Goal: Share content: Share content

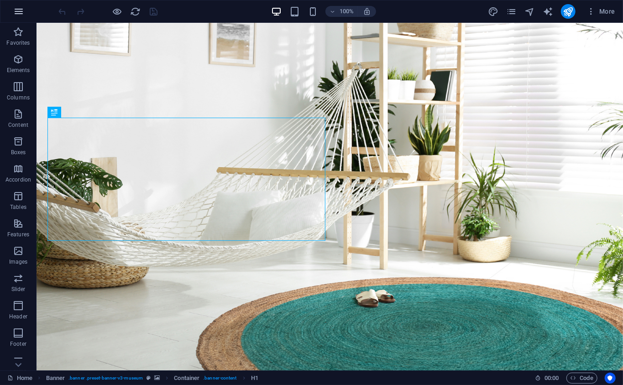
click at [16, 15] on icon "button" at bounding box center [18, 11] width 11 height 11
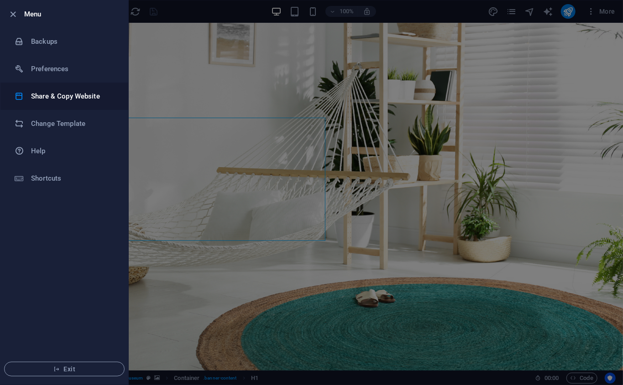
click at [94, 95] on h6 "Share & Copy Website" at bounding box center [73, 96] width 84 height 11
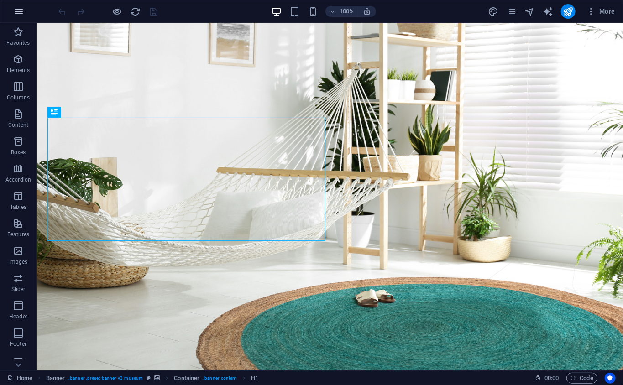
click at [11, 4] on button "button" at bounding box center [19, 11] width 22 height 22
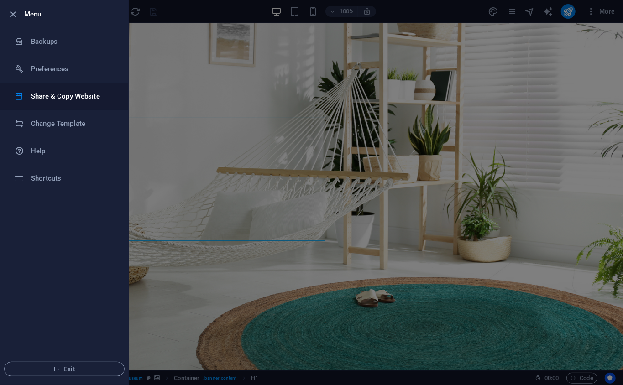
click at [37, 88] on li "Share & Copy Website" at bounding box center [64, 96] width 128 height 27
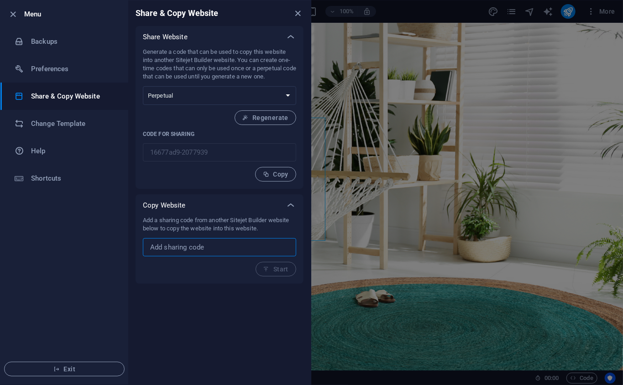
click at [256, 252] on input "text" at bounding box center [219, 247] width 153 height 18
paste input "5c11d3d8-1962297"
type input "5c11d3d8-1962297"
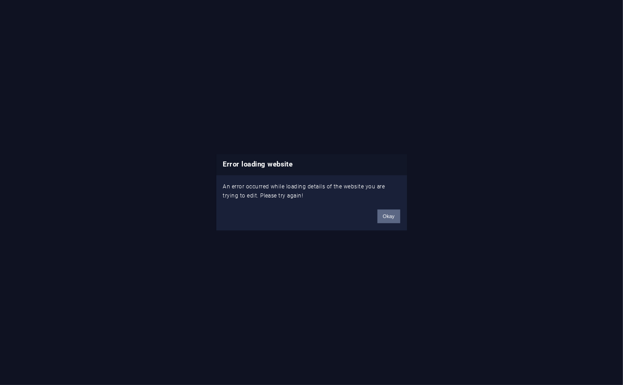
click at [397, 221] on button "Okay" at bounding box center [388, 217] width 23 height 14
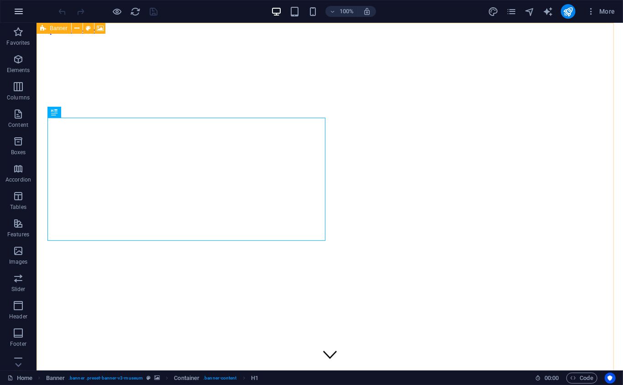
click at [18, 9] on icon "button" at bounding box center [18, 11] width 11 height 11
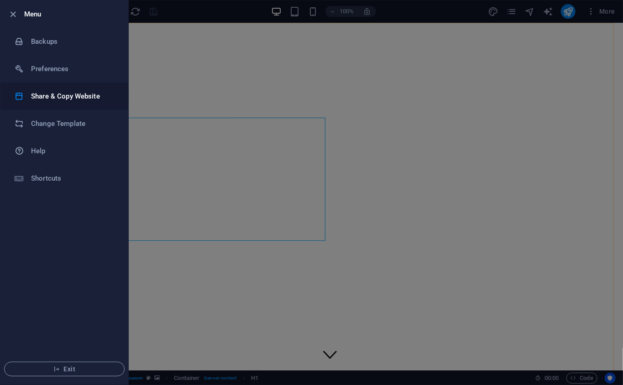
click at [63, 101] on h6 "Share & Copy Website" at bounding box center [73, 96] width 84 height 11
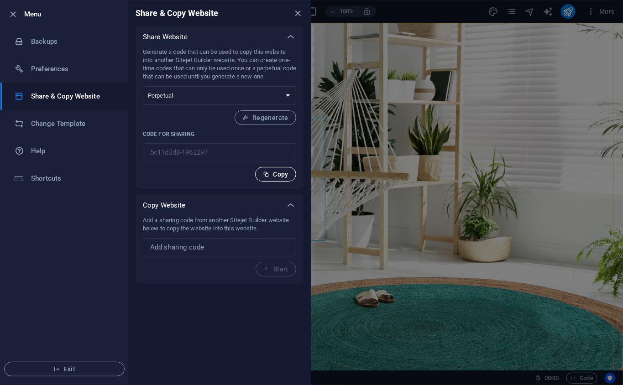
click at [269, 171] on span "Copy" at bounding box center [276, 174] width 26 height 7
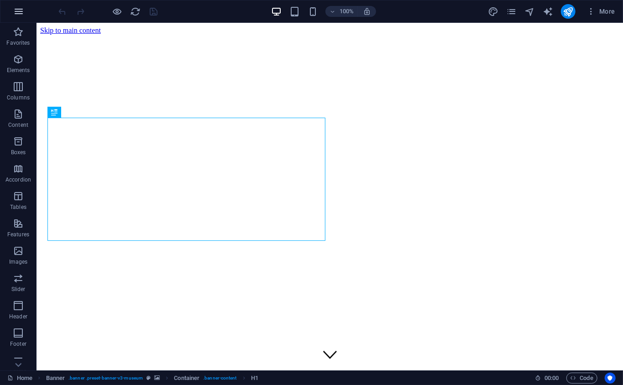
click at [26, 16] on button "button" at bounding box center [19, 11] width 22 height 22
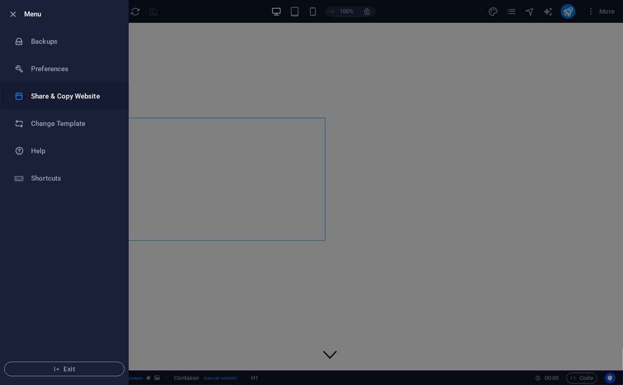
click at [93, 98] on h6 "Share & Copy Website" at bounding box center [73, 96] width 84 height 11
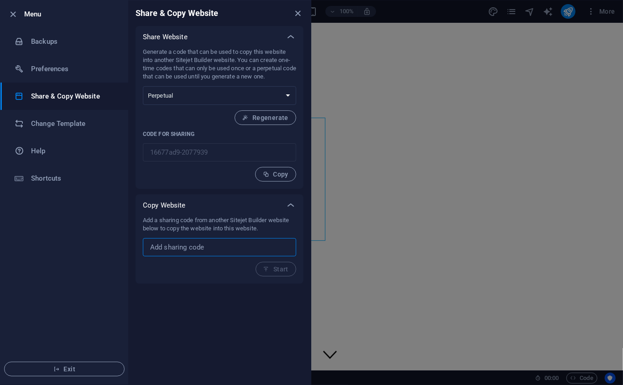
click at [265, 245] on input "text" at bounding box center [219, 247] width 153 height 18
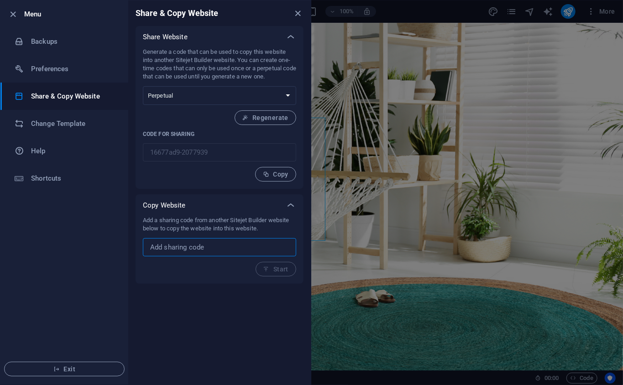
paste input "5c11d3d8-1962297"
type input "5c11d3d8-1962297"
click at [281, 267] on span "Start" at bounding box center [275, 269] width 25 height 7
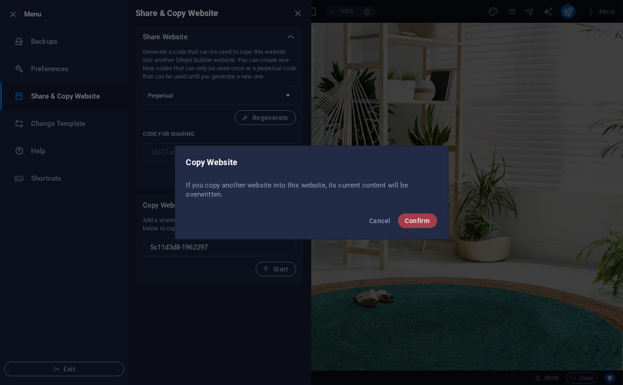
click at [432, 220] on button "Confirm" at bounding box center [417, 221] width 39 height 15
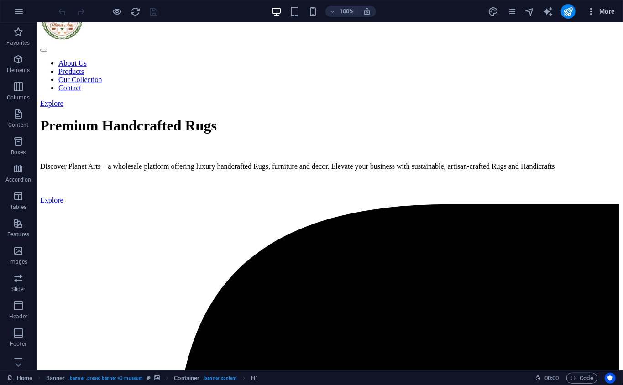
scroll to position [304, 0]
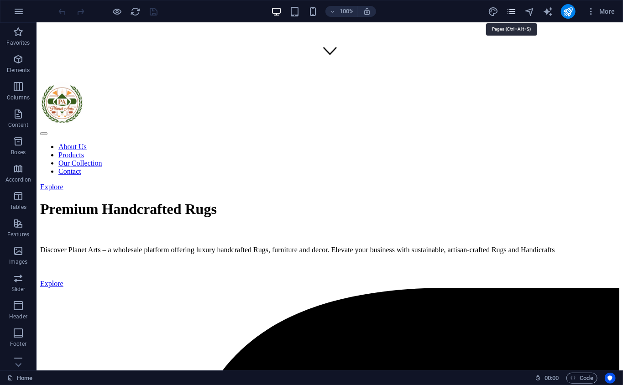
click at [512, 13] on icon "pages" at bounding box center [511, 11] width 10 height 10
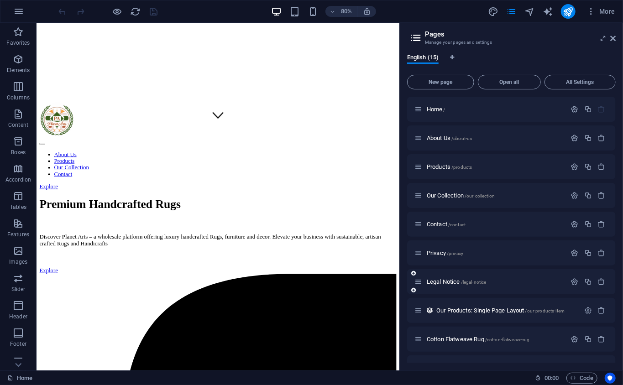
scroll to position [165, 0]
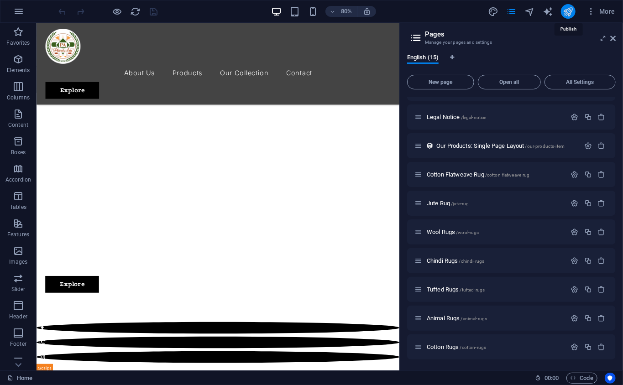
click at [572, 11] on icon "publish" at bounding box center [568, 11] width 10 height 10
